Goal: Information Seeking & Learning: Learn about a topic

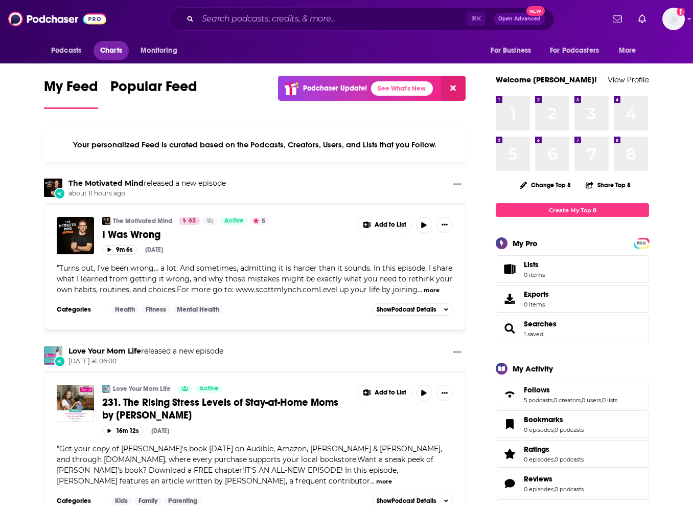
click at [102, 47] on span "Charts" at bounding box center [111, 50] width 22 height 14
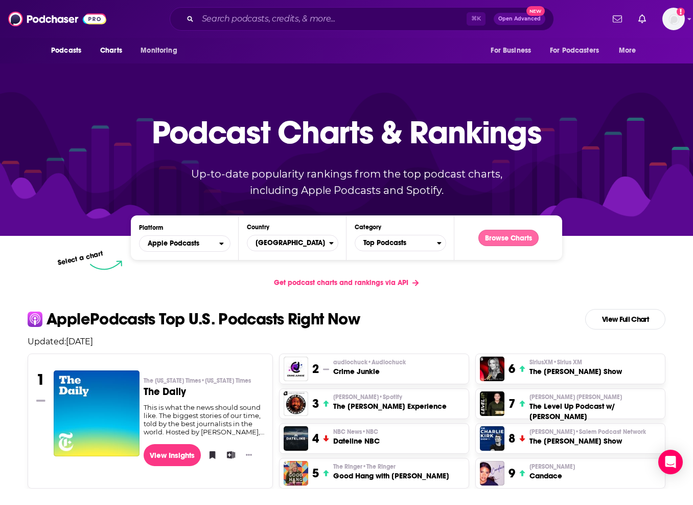
click at [520, 235] on button "Browse Charts" at bounding box center [509, 238] width 60 height 16
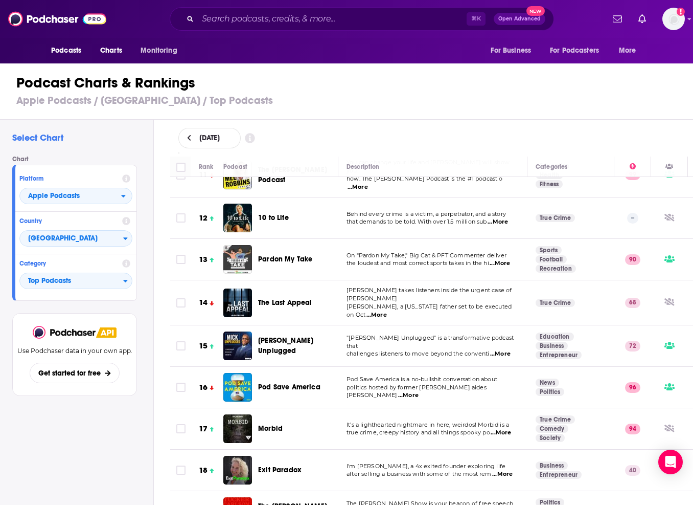
scroll to position [443, 0]
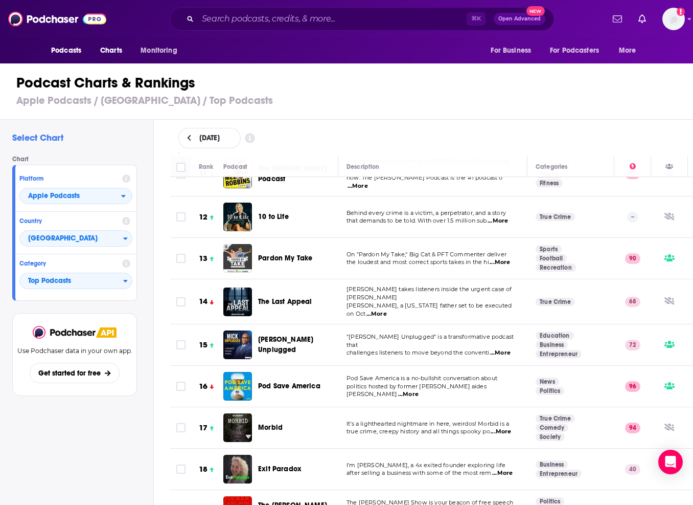
click at [501, 349] on span "...More" at bounding box center [500, 353] width 20 height 8
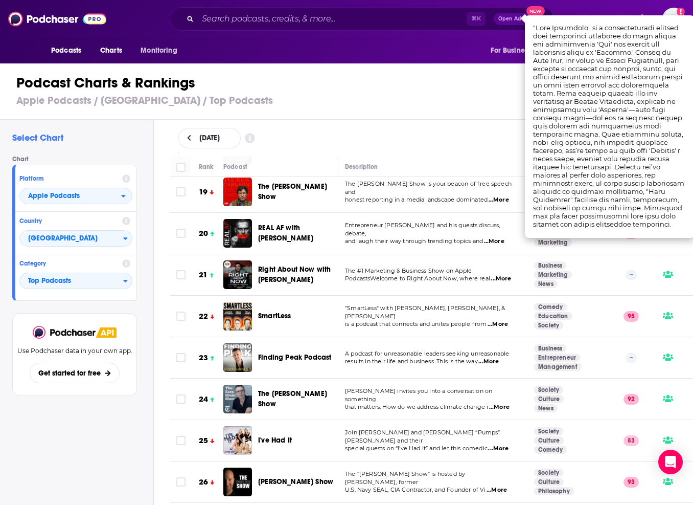
scroll to position [778, 2]
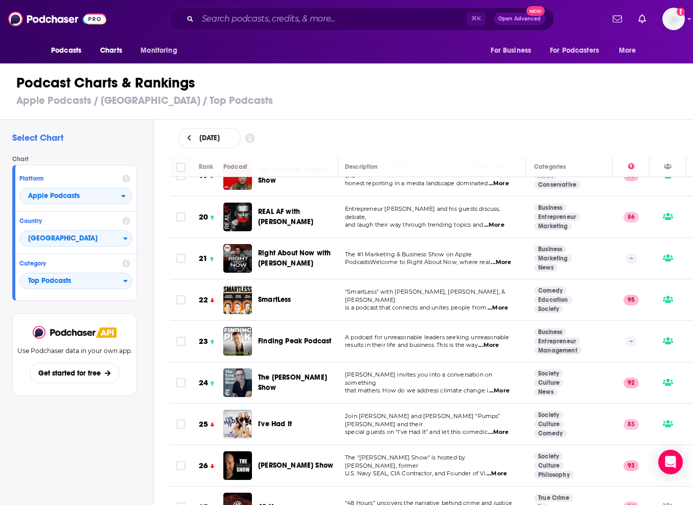
click at [498, 341] on span "...More" at bounding box center [489, 345] width 20 height 8
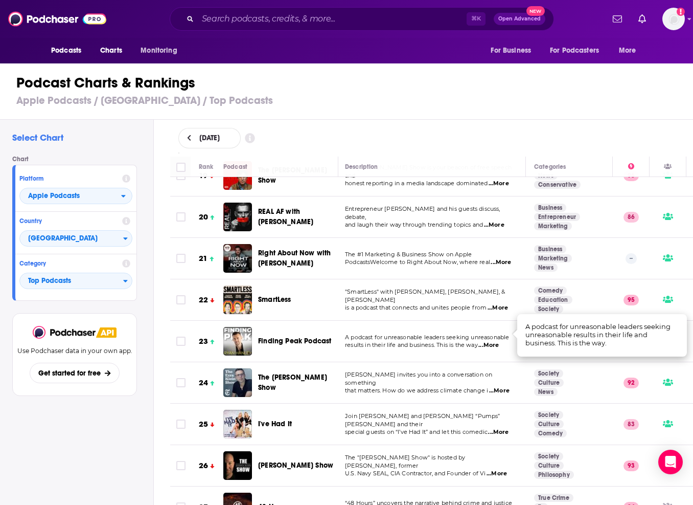
click at [493, 341] on span "...More" at bounding box center [489, 345] width 20 height 8
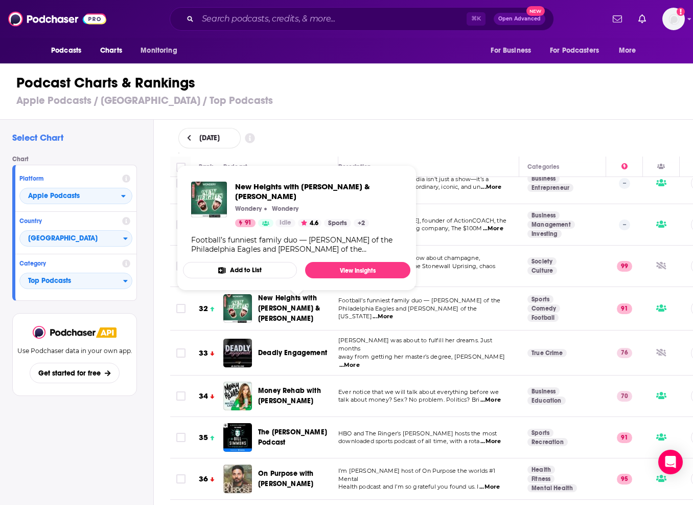
scroll to position [1192, 8]
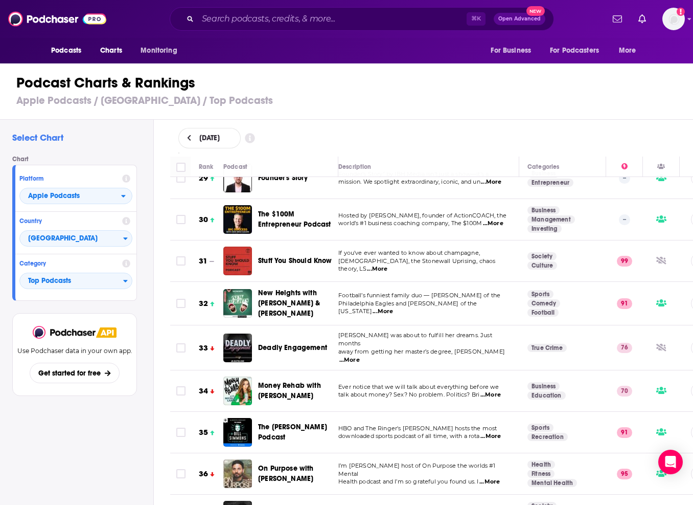
drag, startPoint x: 294, startPoint y: 329, endPoint x: 609, endPoint y: 12, distance: 446.6
click at [0, 0] on div "Podcasts Charts Monitoring ⌘ K Open Advanced New For Business For Podcasters Mo…" at bounding box center [346, 252] width 693 height 505
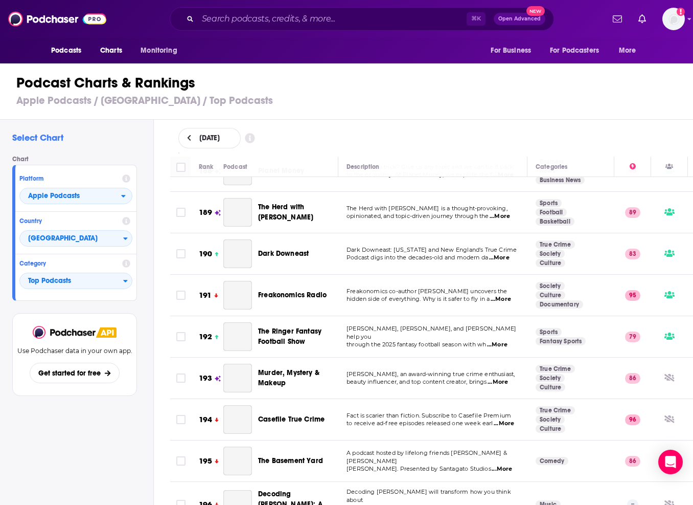
scroll to position [8017, 0]
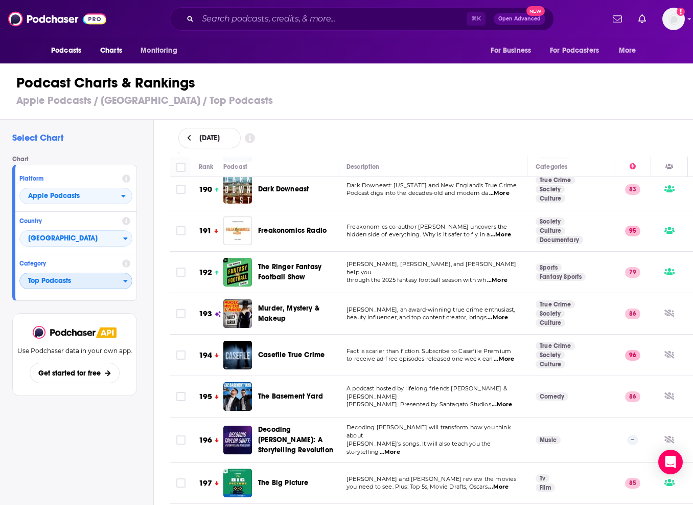
click at [82, 282] on span "Top Podcasts" at bounding box center [71, 281] width 103 height 17
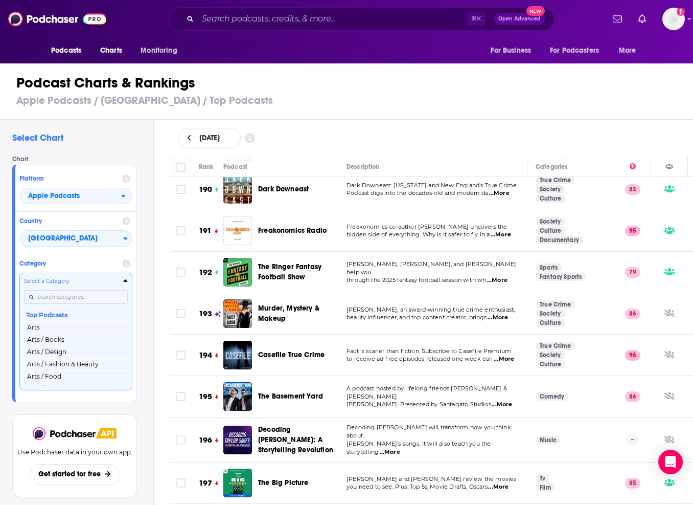
click at [106, 297] on input "Categories" at bounding box center [76, 297] width 104 height 14
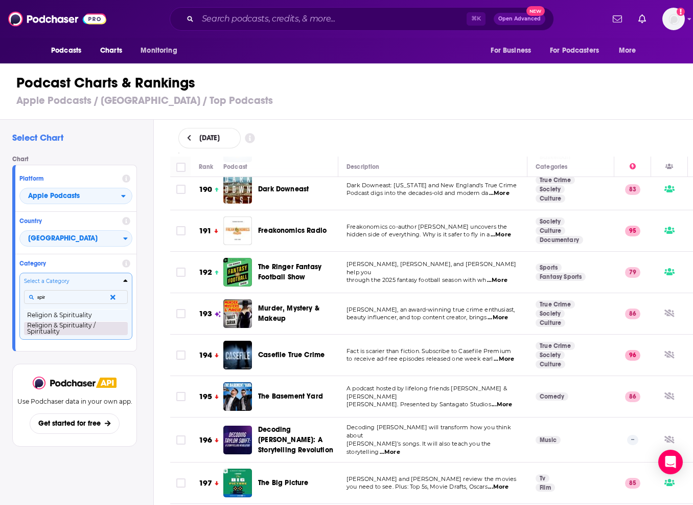
type input "spir"
click at [80, 325] on button "Religion & Spirituality / Spirituality" at bounding box center [76, 328] width 104 height 14
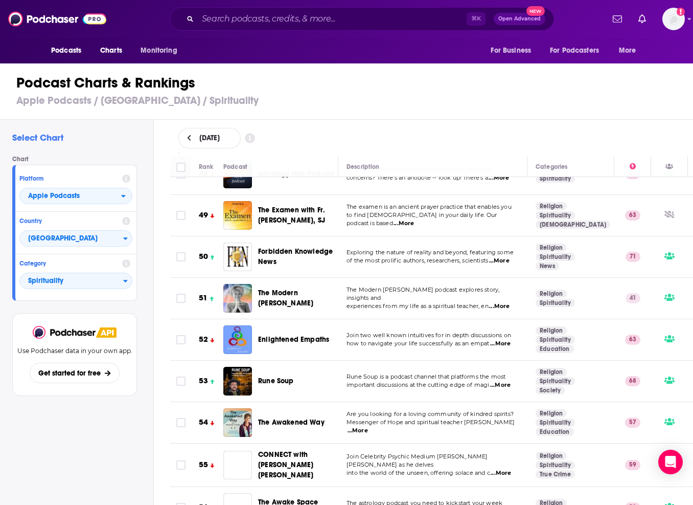
scroll to position [2013, 0]
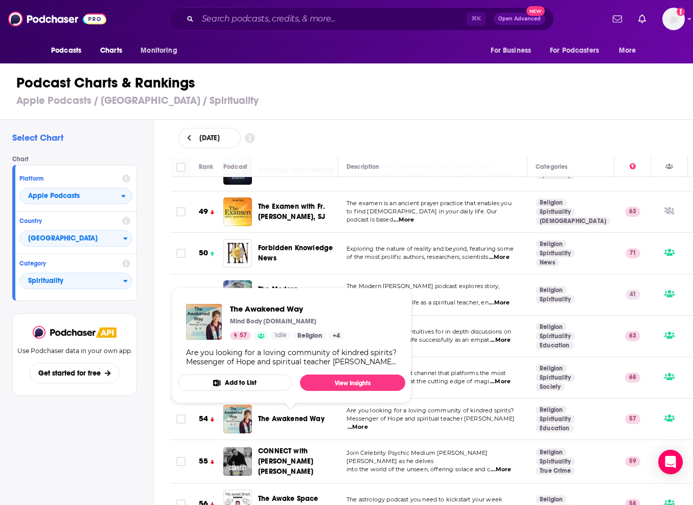
click at [348, 320] on div "The Awakened Way Mind Body Spirit.fm 57 Idle Religion + 4 Are you looking for a…" at bounding box center [292, 335] width 228 height 79
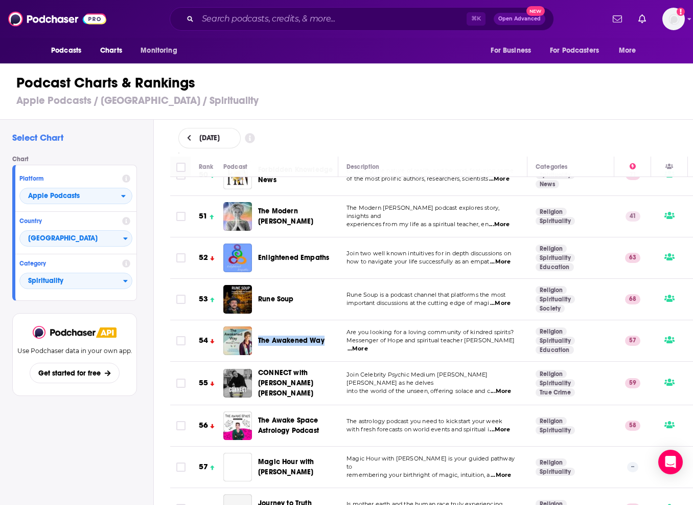
scroll to position [2088, 0]
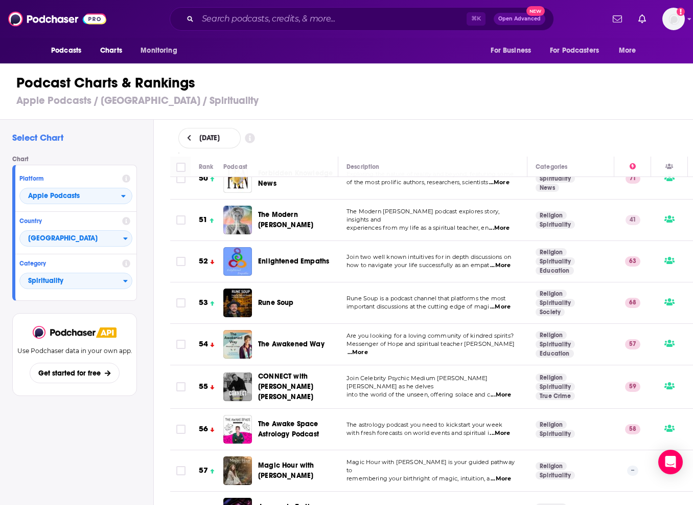
click at [503, 391] on span "...More" at bounding box center [501, 395] width 20 height 8
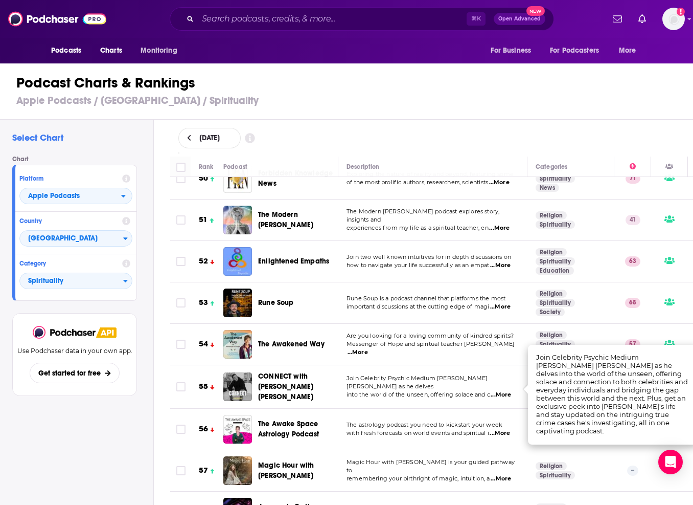
click at [429, 436] on td "The astrology podcast you need to kickstart your week with fresh forecasts on w…" at bounding box center [433, 429] width 189 height 41
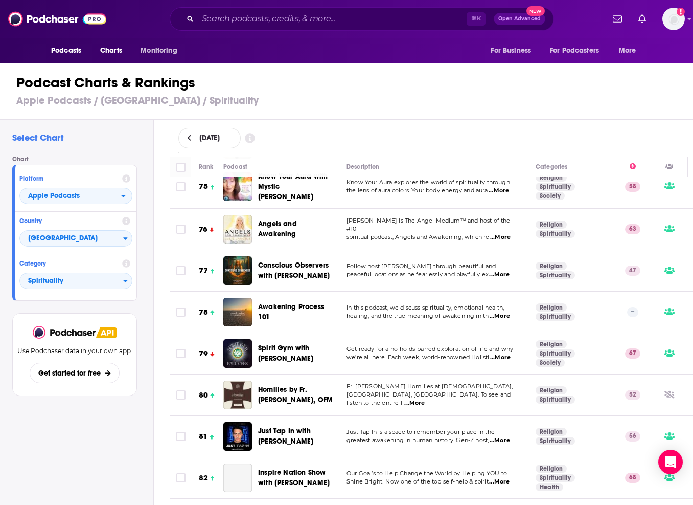
scroll to position [3132, 0]
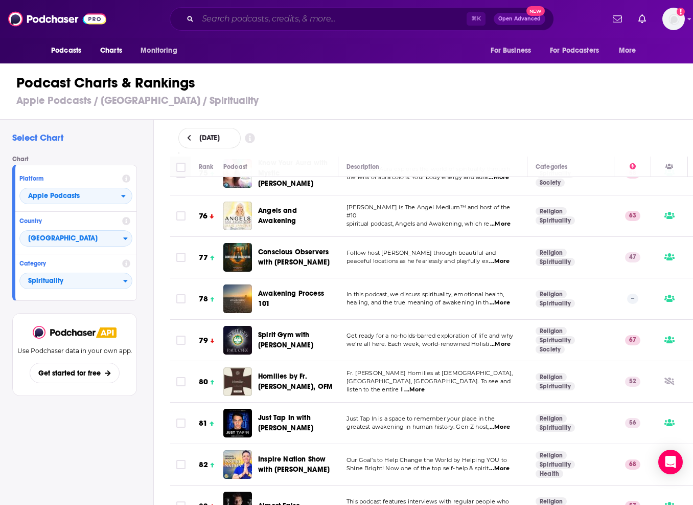
click at [289, 20] on input "Search podcasts, credits, & more..." at bounding box center [332, 19] width 269 height 16
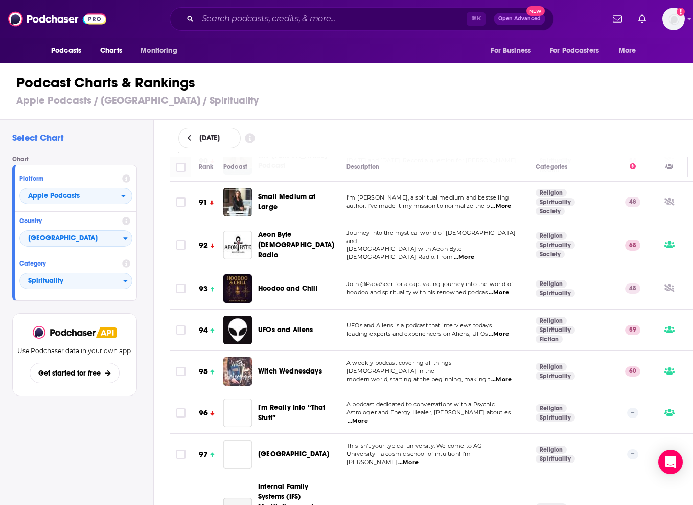
scroll to position [3773, 0]
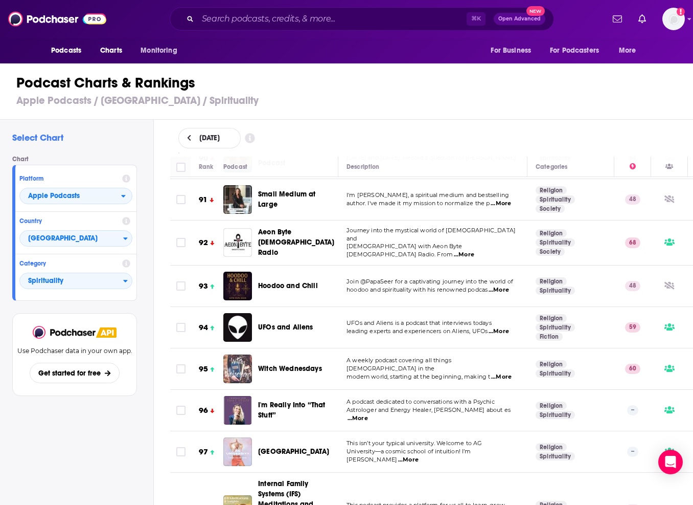
click at [368, 414] on span "...More" at bounding box center [358, 418] width 20 height 8
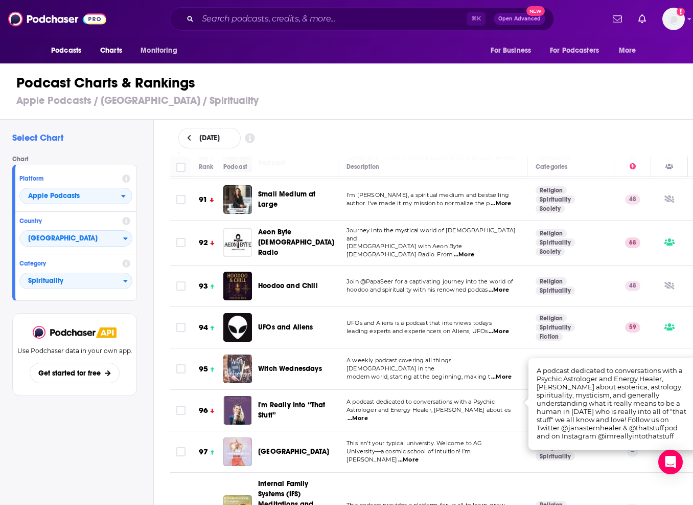
click at [368, 414] on span "...More" at bounding box center [358, 418] width 20 height 8
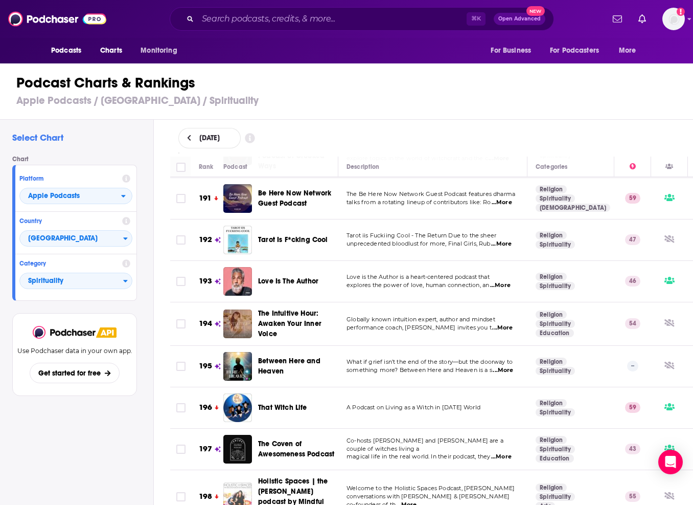
scroll to position [8189, 6]
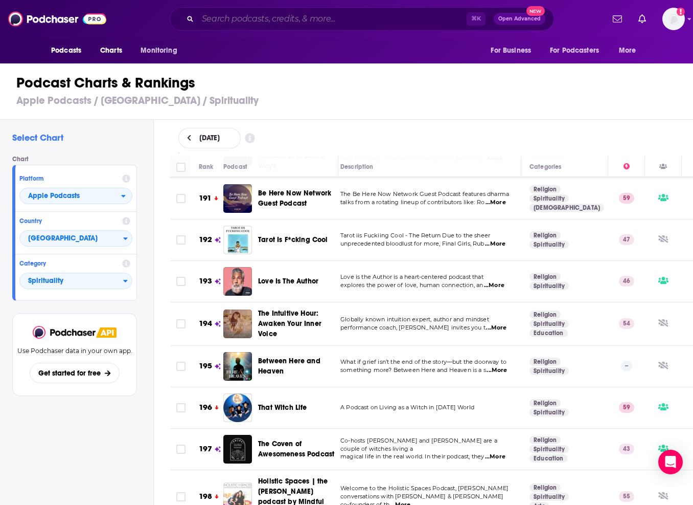
click at [240, 20] on input "Search podcasts, credits, & more..." at bounding box center [332, 19] width 269 height 16
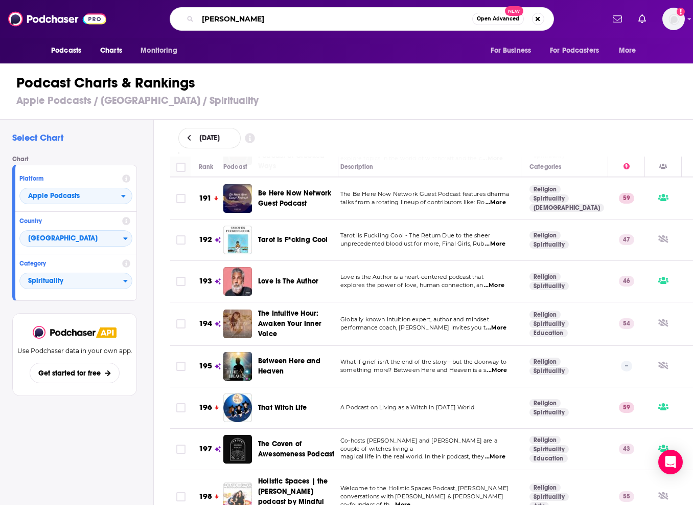
type input "rainn wilson"
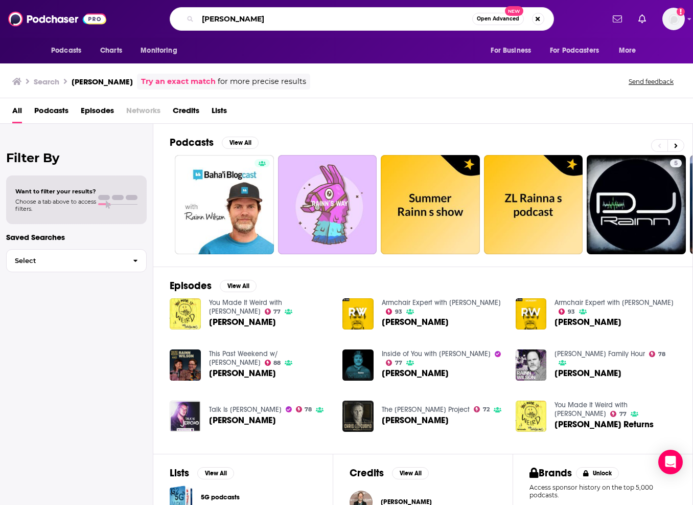
drag, startPoint x: 262, startPoint y: 21, endPoint x: 123, endPoint y: 9, distance: 139.6
click at [123, 9] on div "rainn wilson Open Advanced New" at bounding box center [362, 19] width 484 height 24
type input "soul boom"
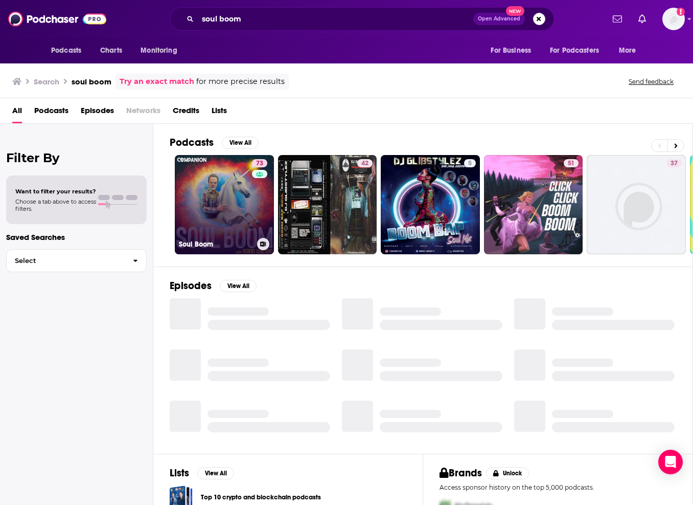
click at [228, 199] on link "73 Soul Boom" at bounding box center [224, 204] width 99 height 99
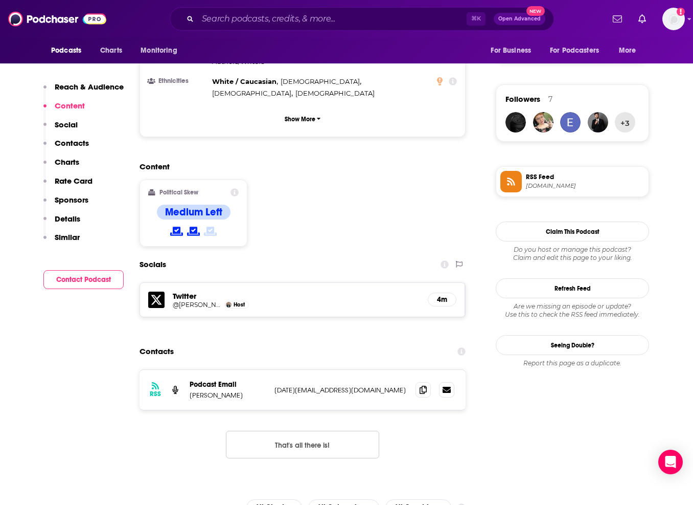
scroll to position [702, 0]
click at [426, 381] on span at bounding box center [423, 388] width 15 height 15
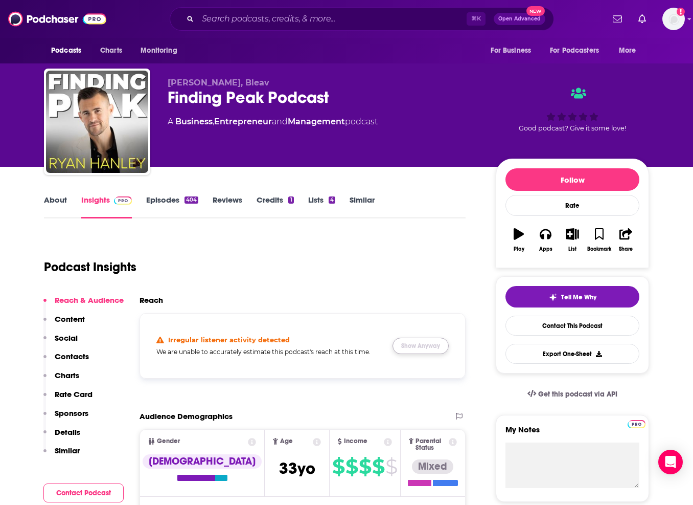
click at [437, 349] on button "Show Anyway" at bounding box center [421, 345] width 56 height 16
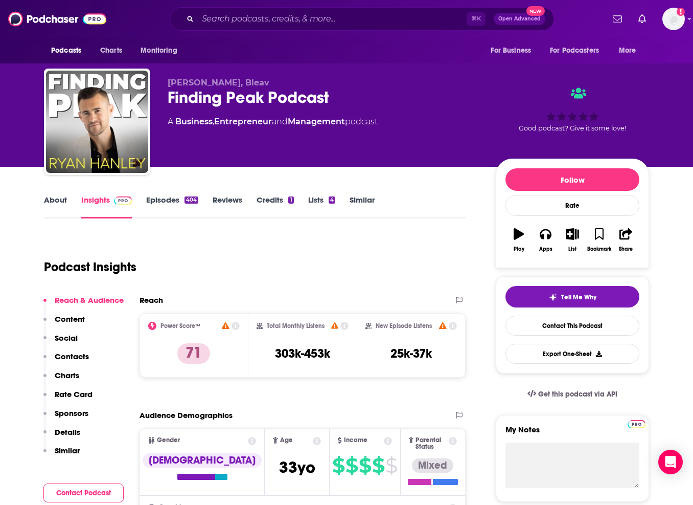
click at [55, 199] on link "About" at bounding box center [55, 207] width 23 height 24
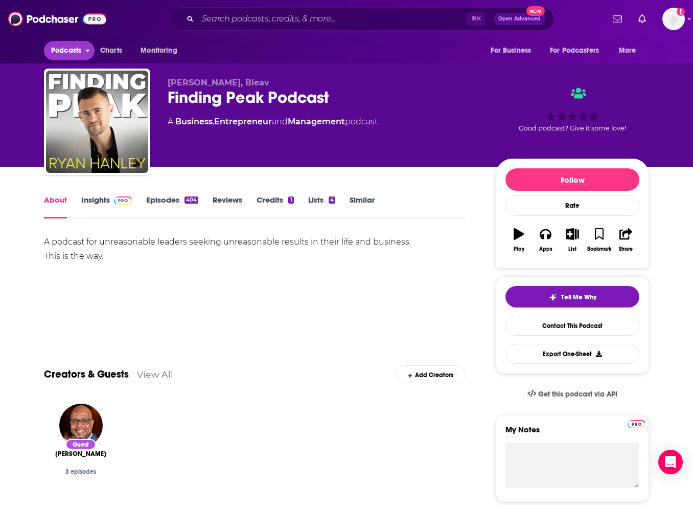
click at [80, 50] on span "Podcasts" at bounding box center [66, 50] width 30 height 14
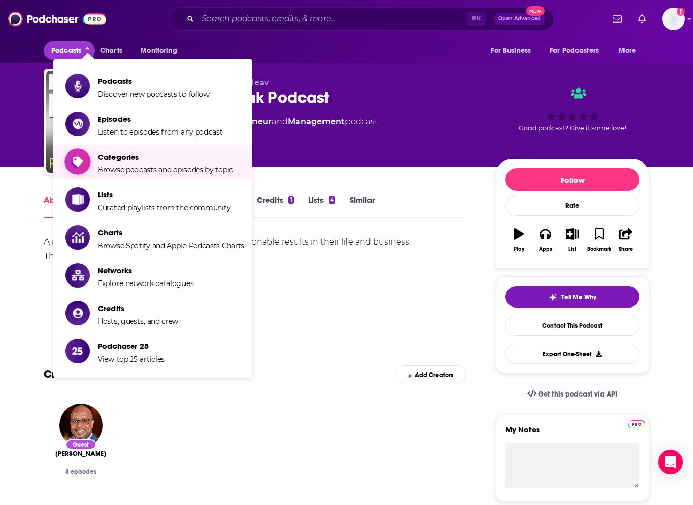
click at [148, 155] on span "Categories" at bounding box center [166, 157] width 136 height 10
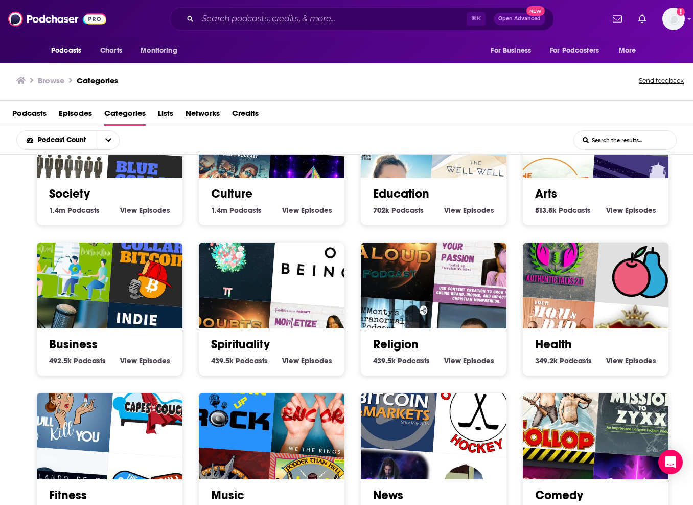
scroll to position [70, 0]
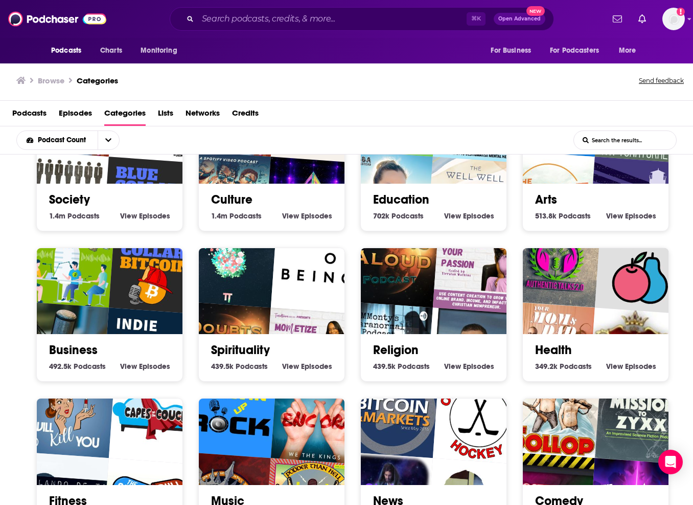
click at [295, 362] on span "View" at bounding box center [290, 366] width 17 height 9
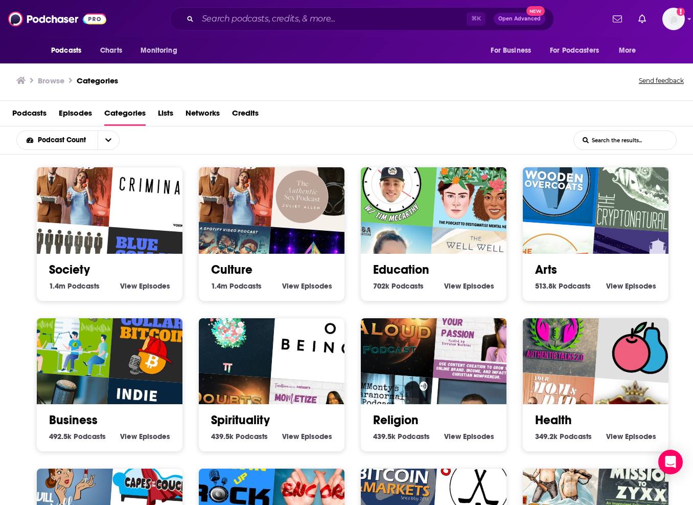
click at [241, 414] on link "Spirituality" at bounding box center [240, 419] width 59 height 15
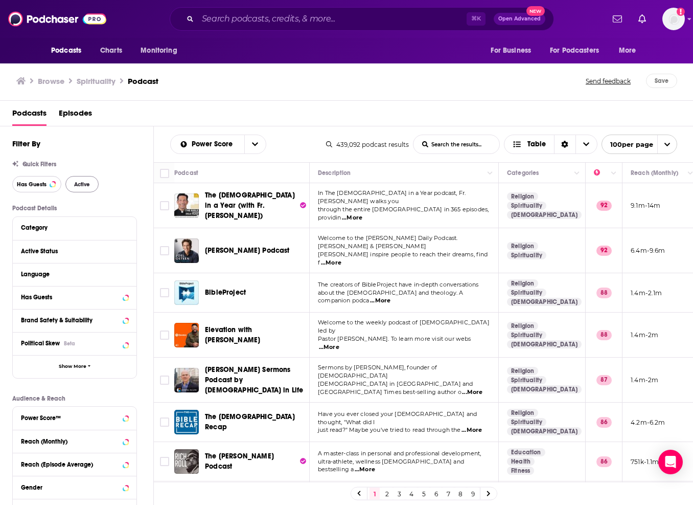
drag, startPoint x: 51, startPoint y: 185, endPoint x: 67, endPoint y: 184, distance: 16.9
click at [51, 185] on div at bounding box center [53, 184] width 4 height 4
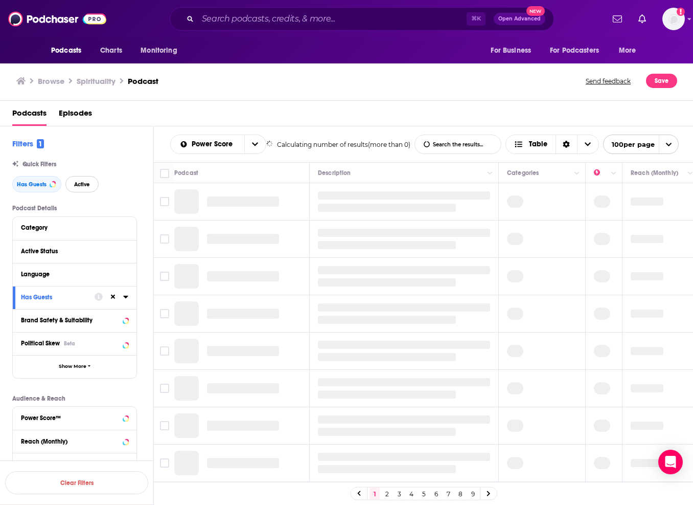
click at [86, 184] on span "Active" at bounding box center [82, 185] width 16 height 6
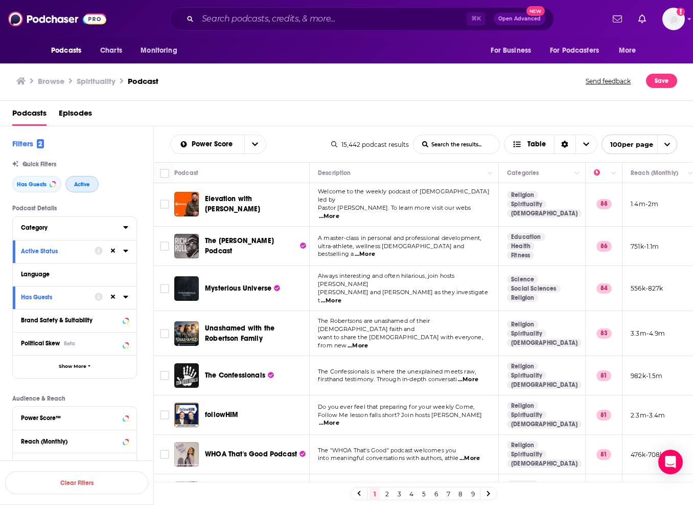
scroll to position [3, 0]
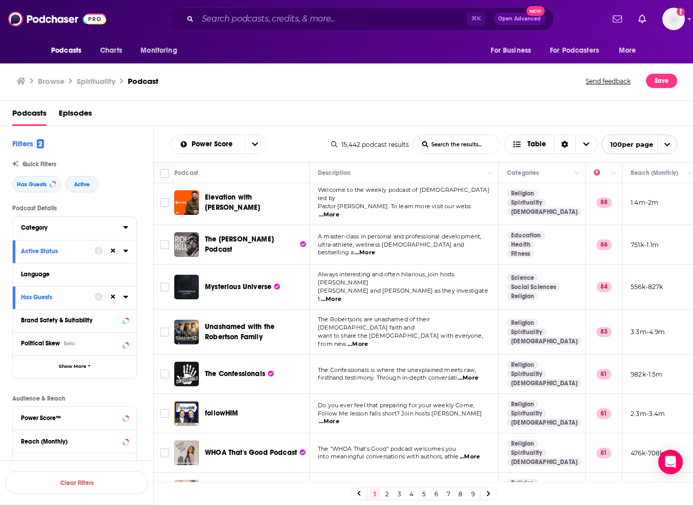
click at [61, 229] on div "Category" at bounding box center [69, 227] width 96 height 7
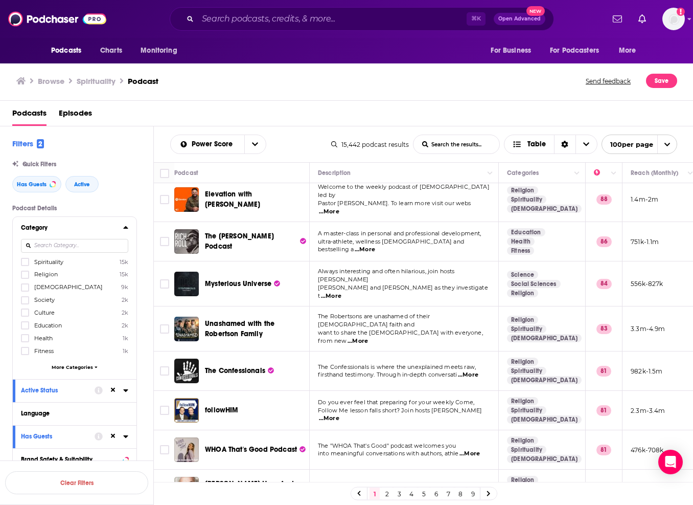
scroll to position [1, 0]
click at [25, 262] on icon at bounding box center [25, 261] width 6 height 6
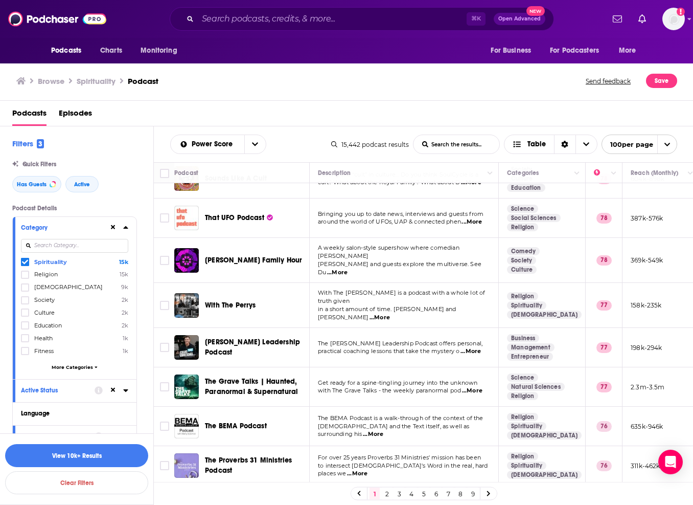
scroll to position [805, 0]
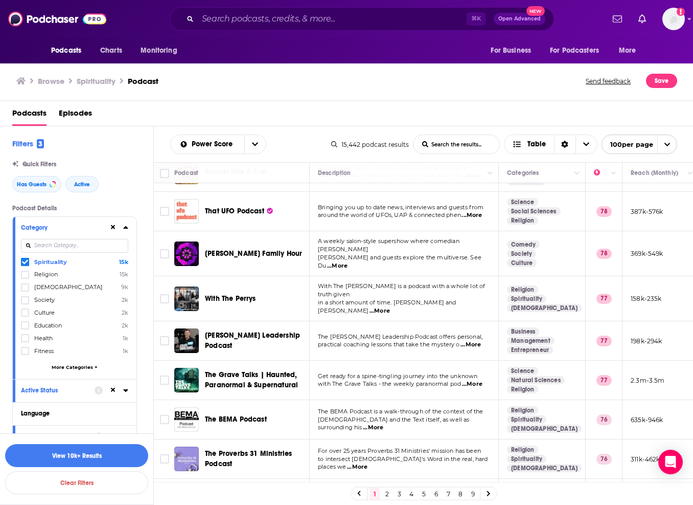
drag, startPoint x: 222, startPoint y: 238, endPoint x: 589, endPoint y: 4, distance: 434.8
click at [0, 0] on div "Podcasts Charts Monitoring ⌘ K Open Advanced New For Business For Podcasters Mo…" at bounding box center [346, 252] width 693 height 505
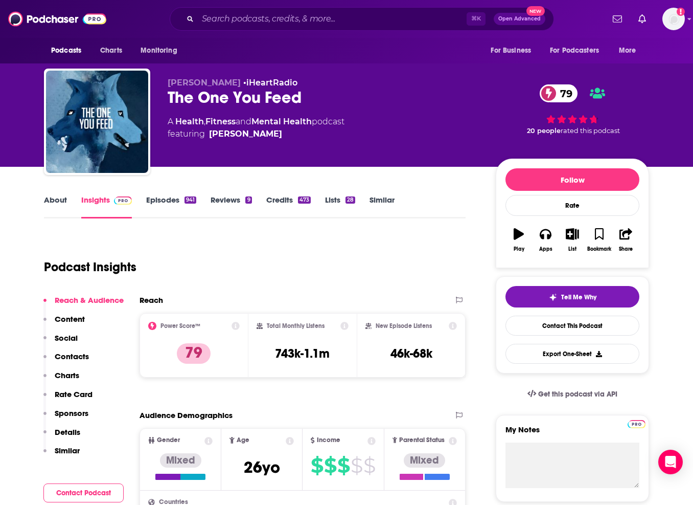
click at [63, 194] on div "About Insights Episodes 941 Reviews 9 Credits 473 Lists 28 Similar" at bounding box center [255, 205] width 422 height 25
click at [60, 197] on link "About" at bounding box center [55, 207] width 23 height 24
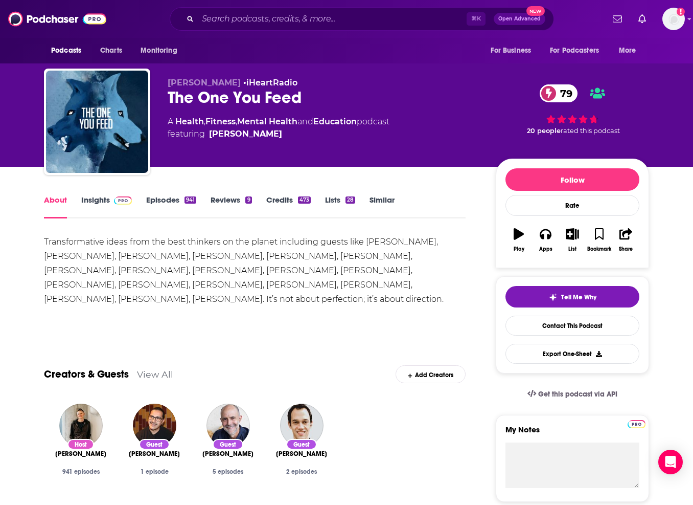
click at [90, 198] on link "Insights" at bounding box center [106, 207] width 51 height 24
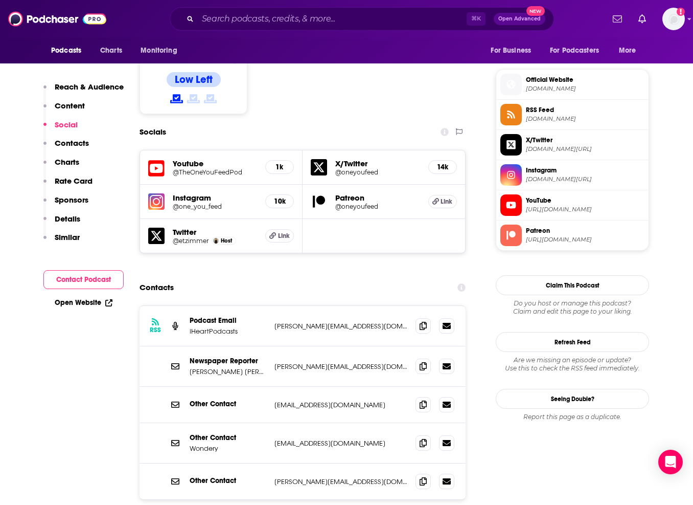
scroll to position [801, 0]
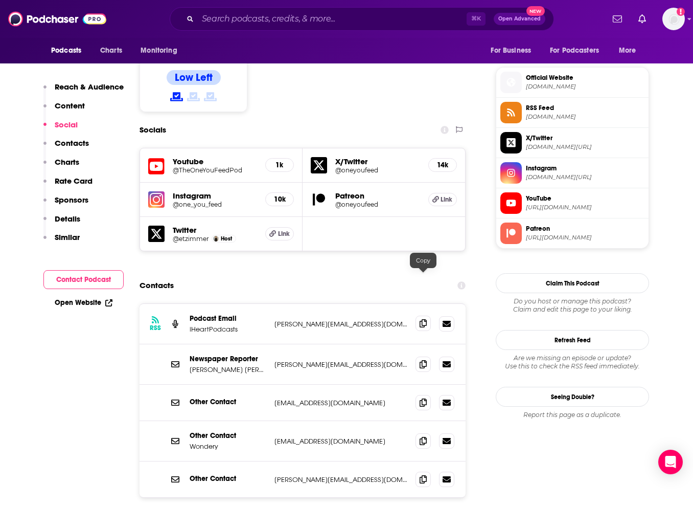
click at [425, 319] on icon at bounding box center [423, 323] width 7 height 8
click at [421, 356] on span at bounding box center [423, 363] width 15 height 15
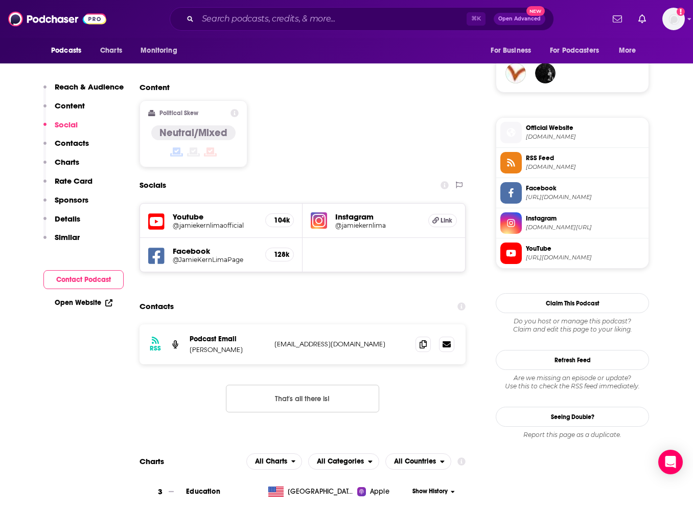
scroll to position [753, 0]
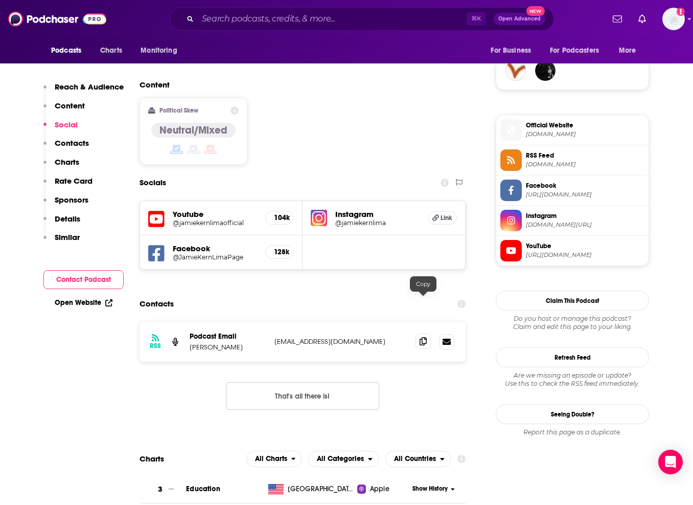
click at [427, 333] on span at bounding box center [423, 340] width 15 height 15
drag, startPoint x: 421, startPoint y: 302, endPoint x: 410, endPoint y: 301, distance: 10.8
click at [421, 337] on icon at bounding box center [423, 341] width 7 height 8
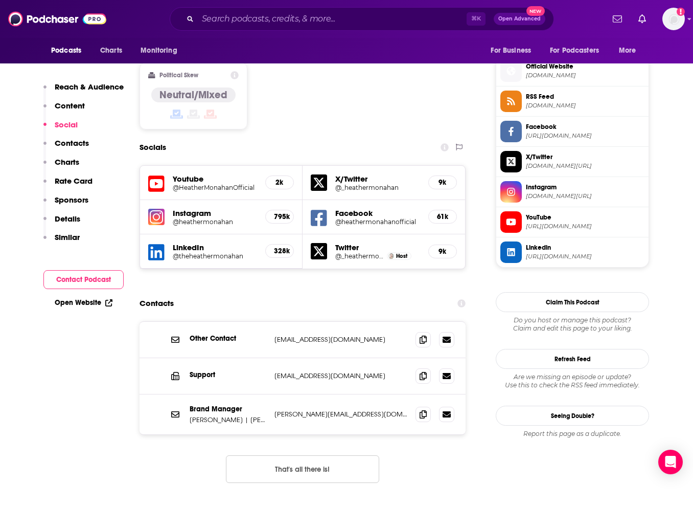
scroll to position [818, 0]
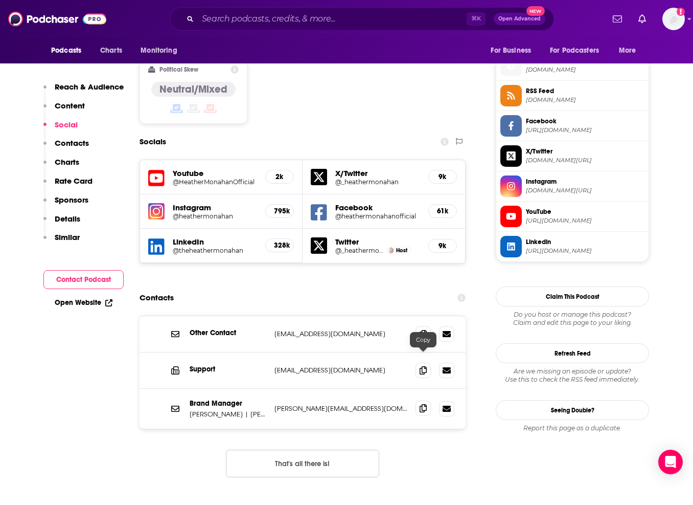
click at [423, 404] on icon at bounding box center [423, 408] width 7 height 8
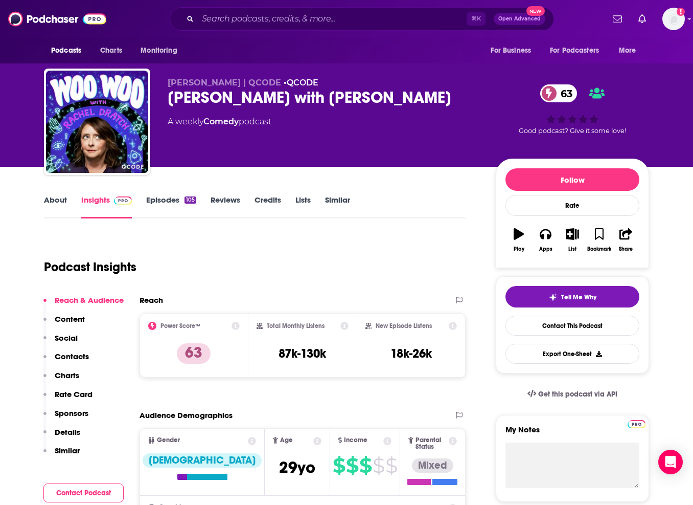
click at [170, 202] on link "Episodes 105" at bounding box center [171, 207] width 50 height 24
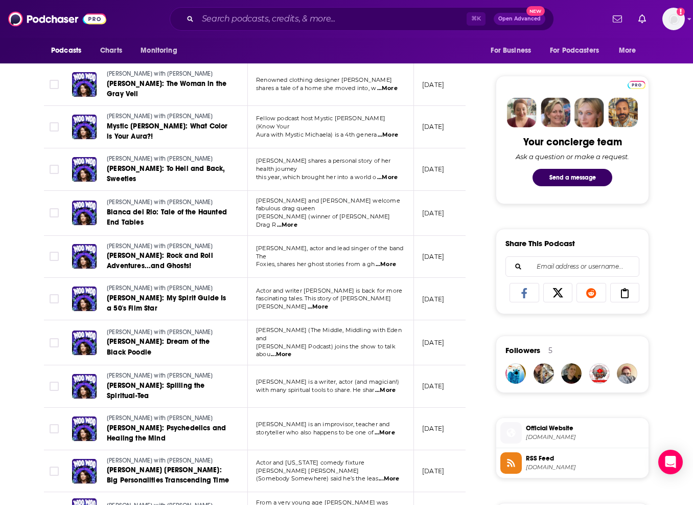
scroll to position [453, 0]
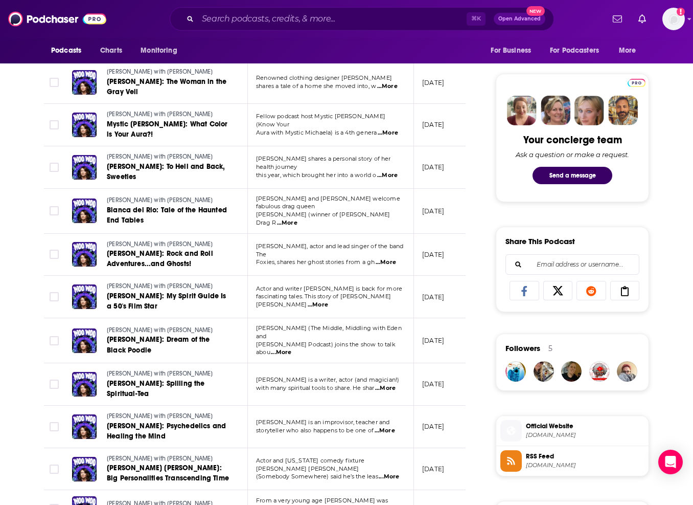
click at [385, 384] on span "...More" at bounding box center [385, 388] width 20 height 8
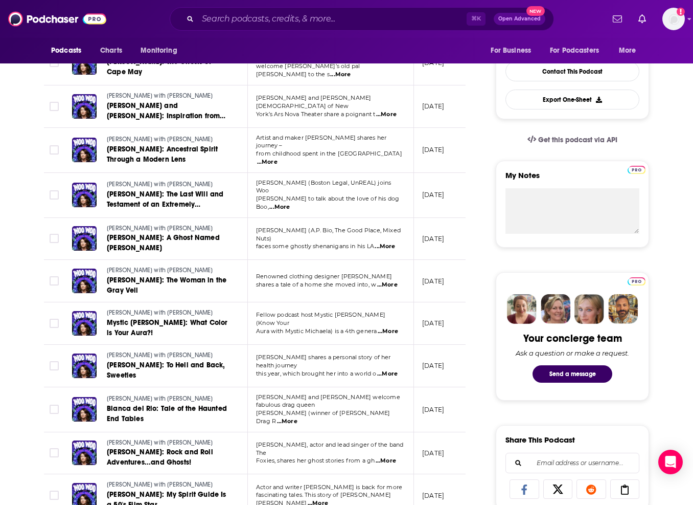
scroll to position [0, 0]
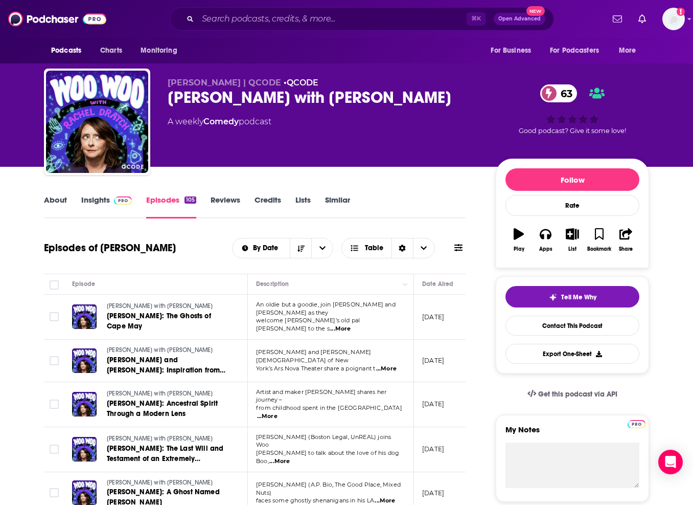
click at [108, 204] on link "Insights" at bounding box center [106, 207] width 51 height 24
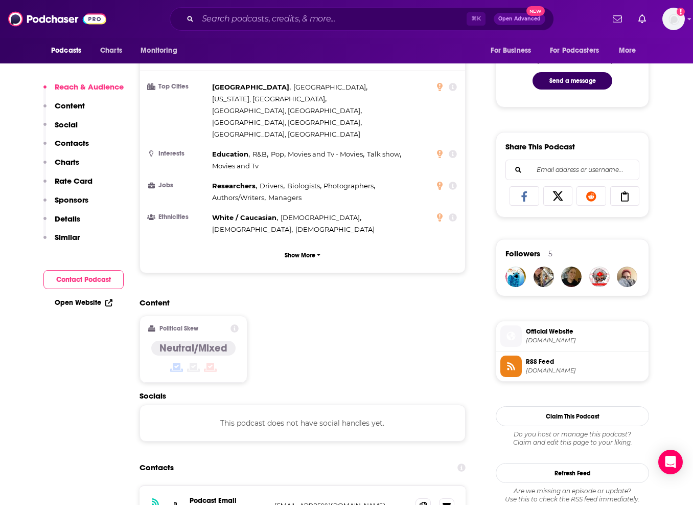
scroll to position [548, 0]
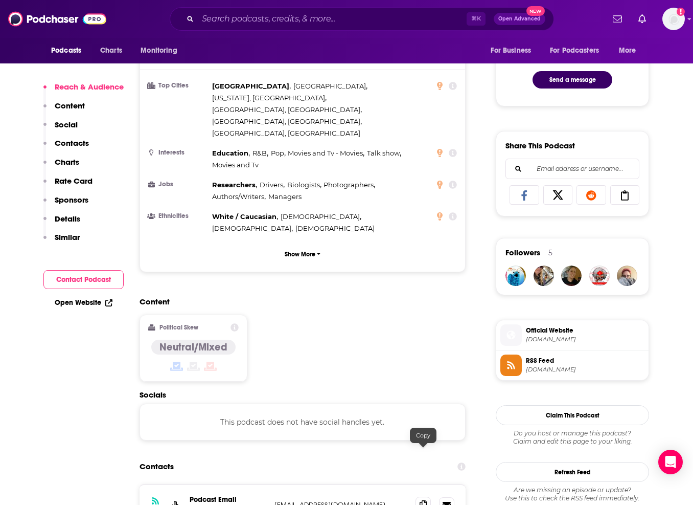
click at [426, 500] on icon at bounding box center [423, 504] width 7 height 8
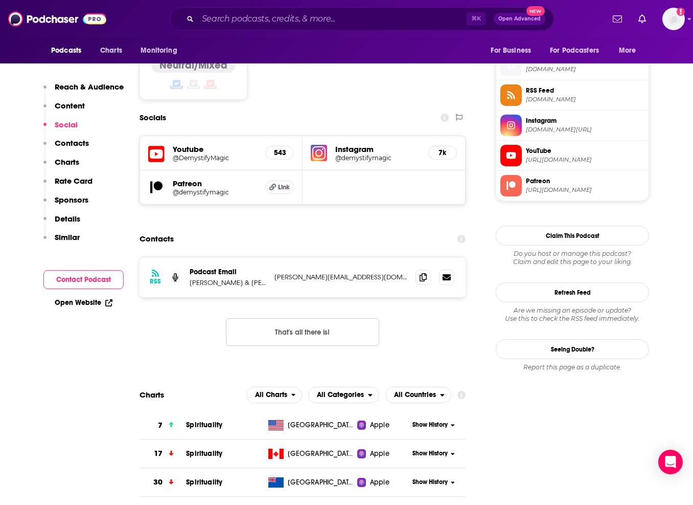
scroll to position [820, 0]
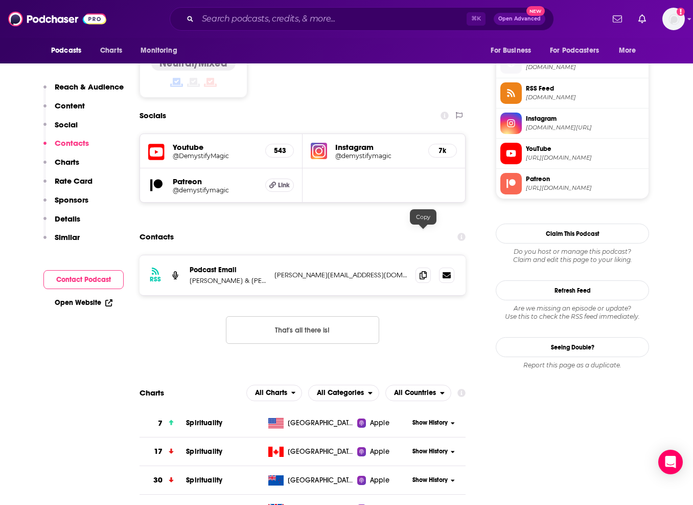
click at [435, 267] on div at bounding box center [435, 274] width 39 height 15
click at [422, 271] on icon at bounding box center [423, 275] width 7 height 8
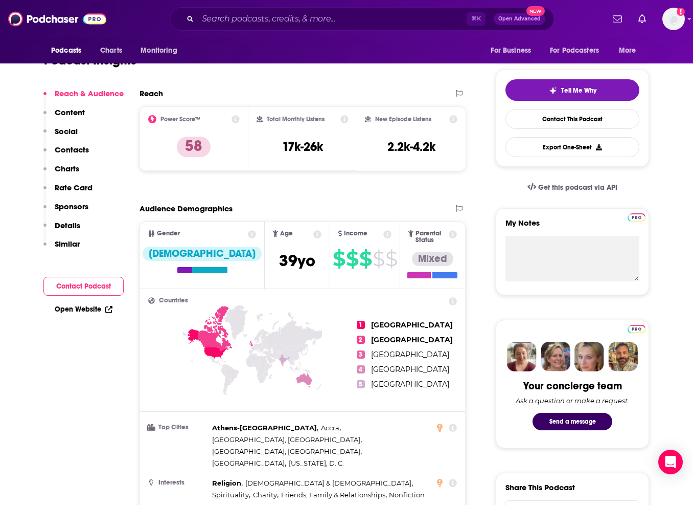
scroll to position [0, 0]
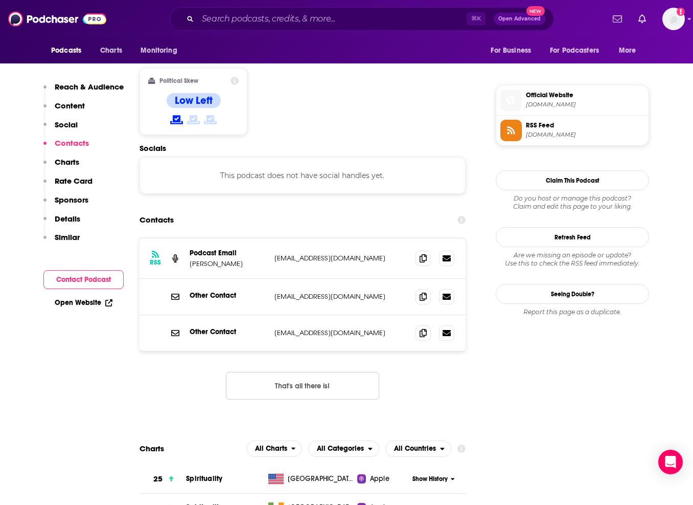
scroll to position [798, 0]
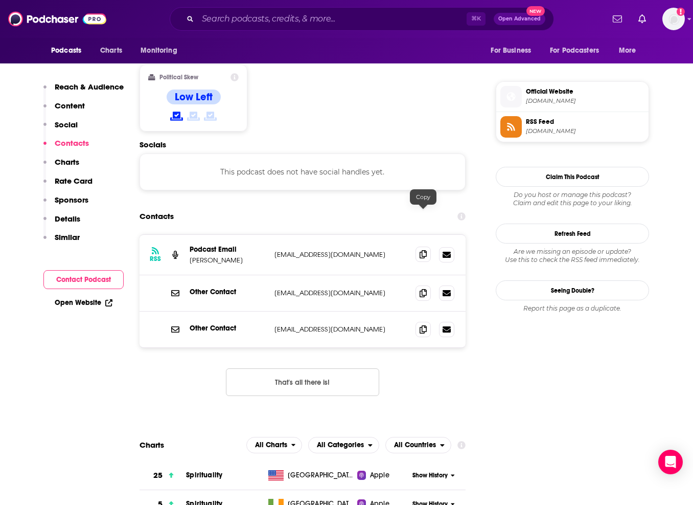
click at [420, 250] on icon at bounding box center [423, 254] width 7 height 8
drag, startPoint x: 422, startPoint y: 285, endPoint x: 444, endPoint y: 277, distance: 23.6
click at [422, 325] on icon at bounding box center [423, 329] width 7 height 8
click at [423, 288] on icon at bounding box center [423, 292] width 7 height 8
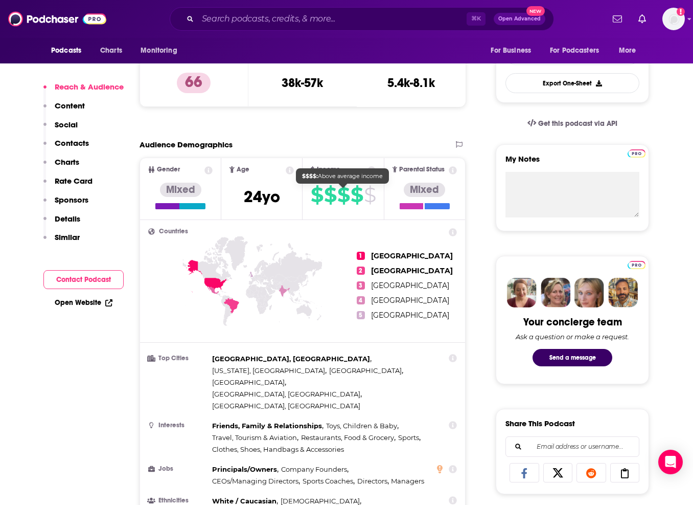
scroll to position [698, 0]
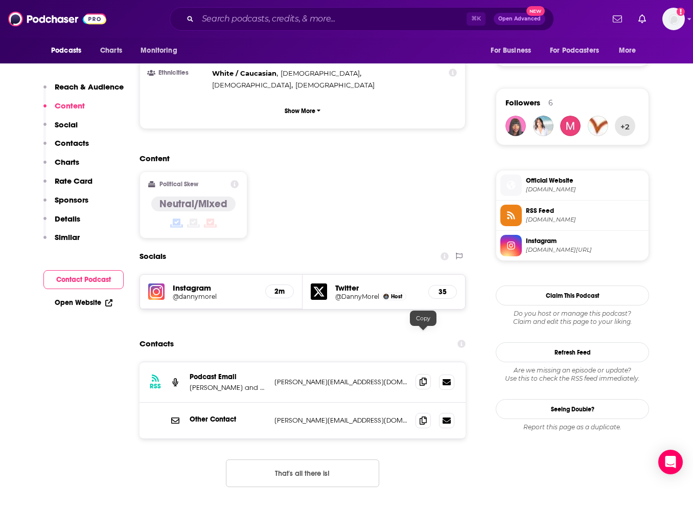
click at [427, 374] on span at bounding box center [423, 381] width 15 height 15
click at [420, 416] on icon at bounding box center [423, 420] width 7 height 8
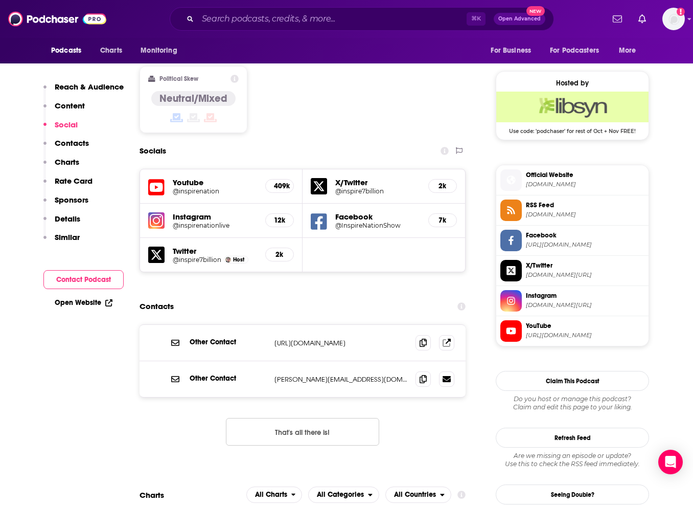
scroll to position [809, 0]
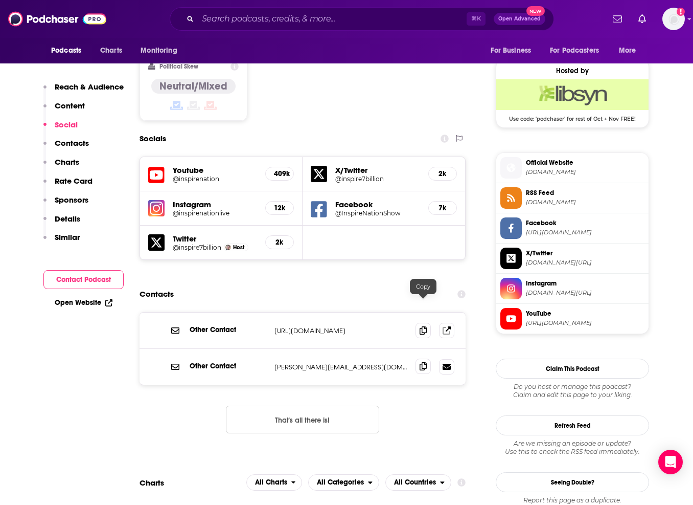
click at [427, 358] on span at bounding box center [423, 365] width 15 height 15
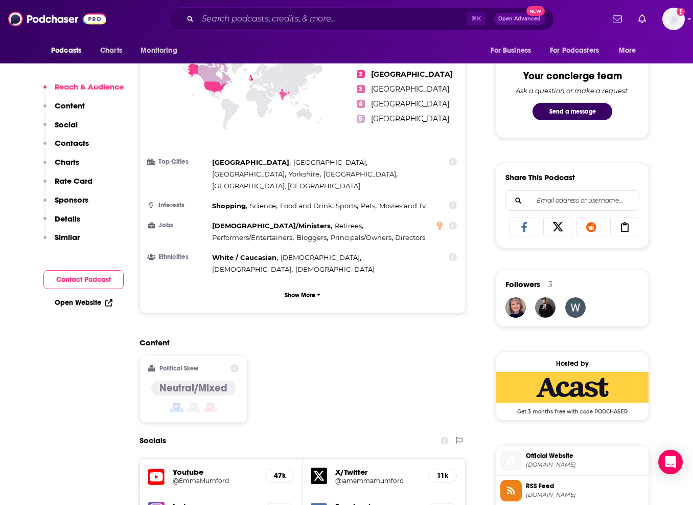
scroll to position [804, 0]
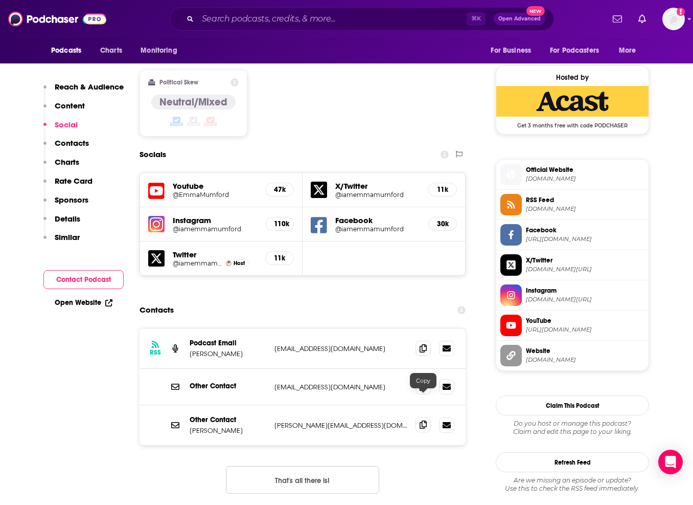
click at [430, 417] on span at bounding box center [423, 424] width 15 height 15
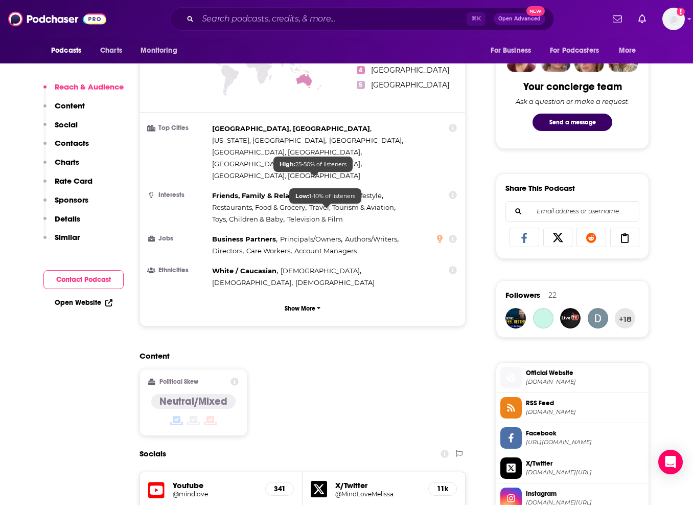
scroll to position [696, 0]
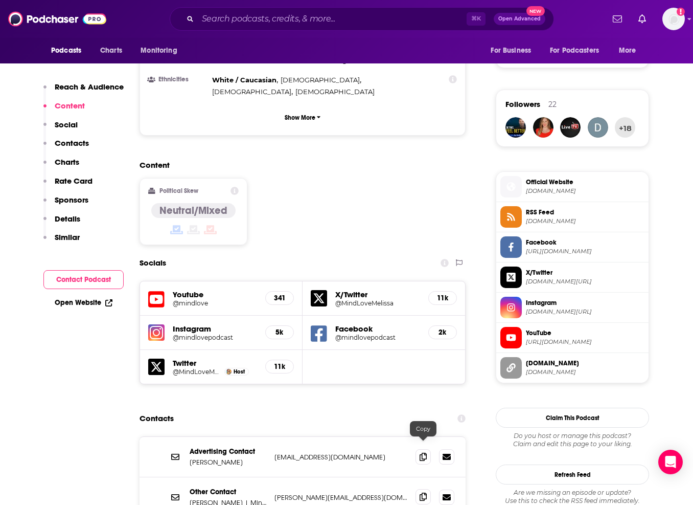
click at [423, 492] on icon at bounding box center [423, 496] width 7 height 8
